Goal: Task Accomplishment & Management: Use online tool/utility

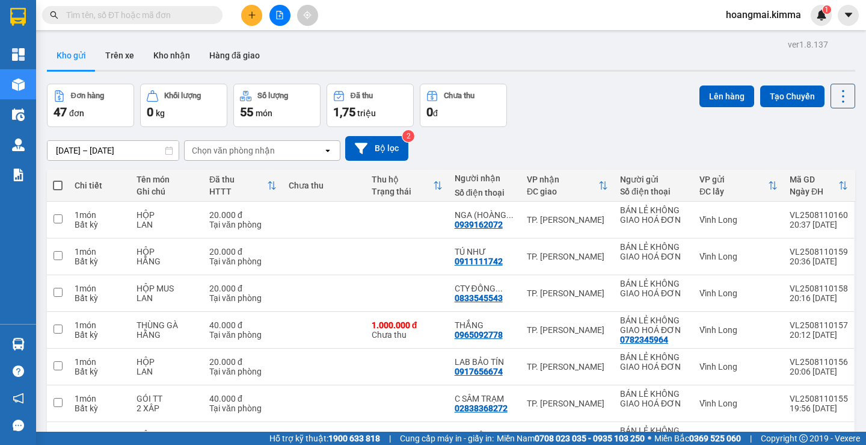
click at [191, 17] on input "text" at bounding box center [137, 14] width 142 height 13
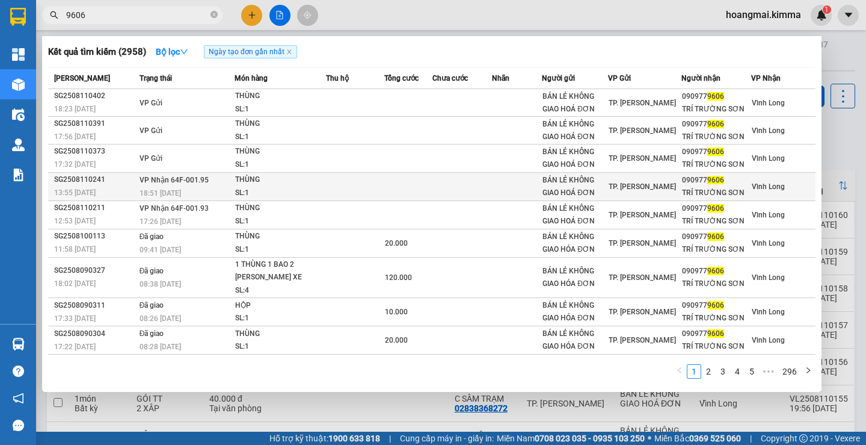
type input "9606"
click at [584, 185] on div "BÁN LẺ KHÔNG GIAO HOÁ ĐƠN" at bounding box center [575, 186] width 65 height 25
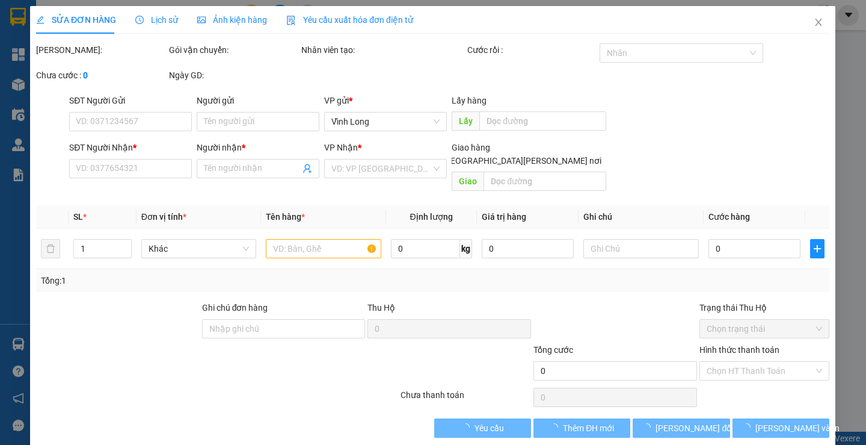
type input "BÁN LẺ KHÔNG GIAO HOÁ ĐƠN"
type input "0909779606"
type input "TRÍ TRƯỜNG SƠN"
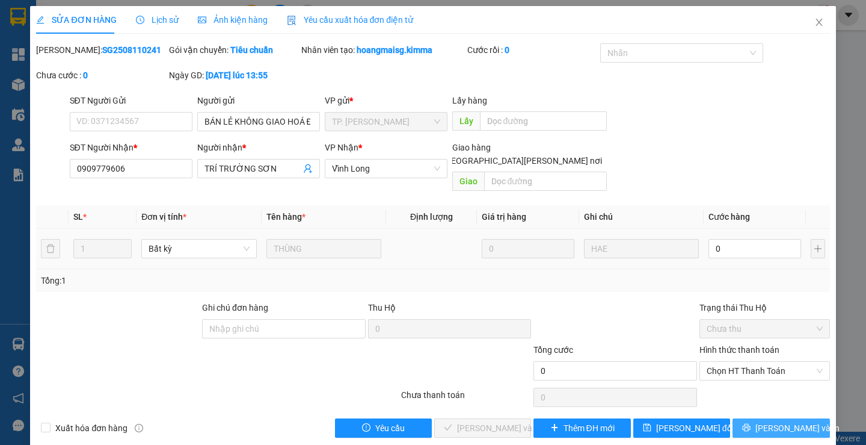
click at [782, 421] on span "[PERSON_NAME] và In" at bounding box center [798, 427] width 84 height 13
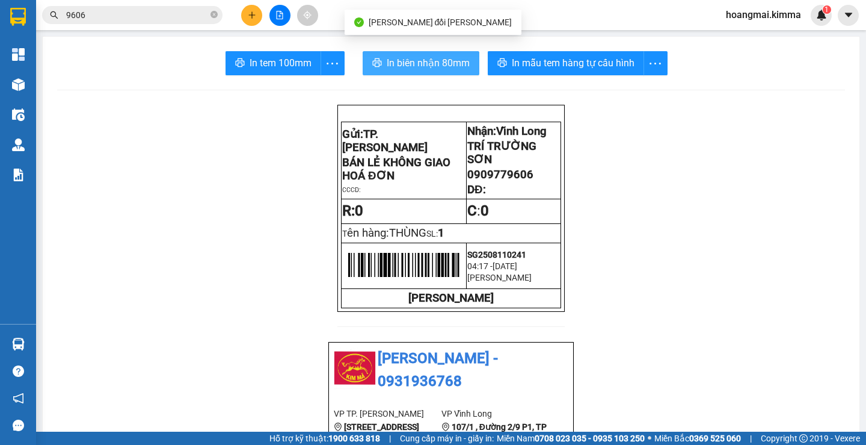
click at [387, 61] on span "In biên nhận 80mm" at bounding box center [428, 62] width 83 height 15
click at [434, 65] on span "In biên nhận 80mm" at bounding box center [428, 62] width 83 height 15
